Goal: Register for event/course

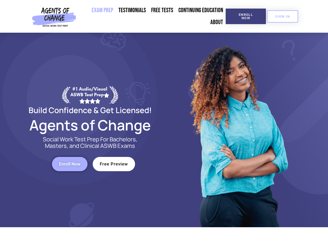
click at [164, 124] on div at bounding box center [238, 130] width 148 height 195
click at [245, 16] on span "Enroll Now" at bounding box center [246, 16] width 24 height 7
click at [282, 16] on span "SIGN IN" at bounding box center [282, 16] width 15 height 3
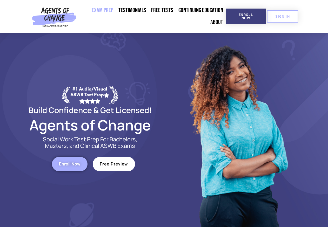
click at [70, 164] on span "Enroll Now" at bounding box center [70, 164] width 22 height 4
click at [114, 164] on span "Free Preview" at bounding box center [114, 164] width 28 height 4
